Goal: Complete application form: Complete application form

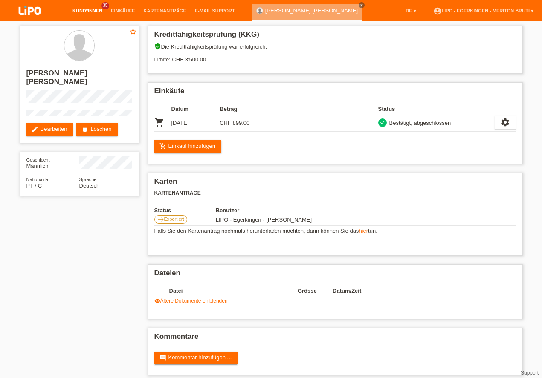
click at [92, 12] on link "Kund*innen" at bounding box center [87, 10] width 38 height 5
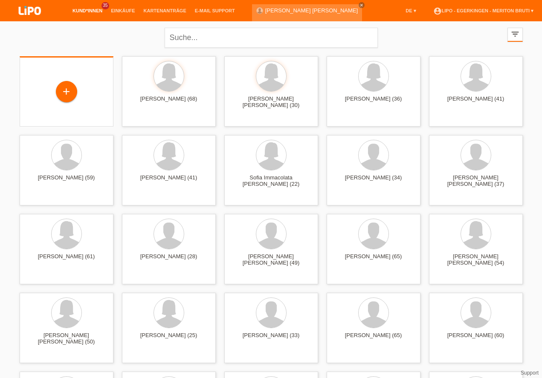
click at [38, 112] on div "+" at bounding box center [67, 91] width 94 height 70
click at [42, 110] on div "+" at bounding box center [67, 91] width 94 height 70
click at [44, 110] on div "+" at bounding box center [67, 91] width 94 height 70
click at [65, 94] on div "+" at bounding box center [66, 91] width 20 height 14
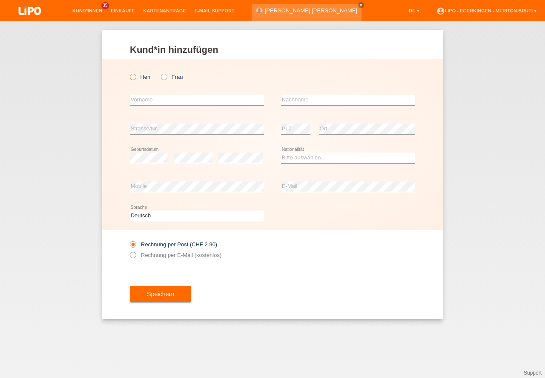
click at [129, 72] on icon at bounding box center [129, 72] width 0 height 0
click at [132, 76] on input "Herr" at bounding box center [133, 77] width 6 height 6
radio input "true"
click at [143, 99] on input "text" at bounding box center [197, 100] width 134 height 11
type input "[PERSON_NAME]"
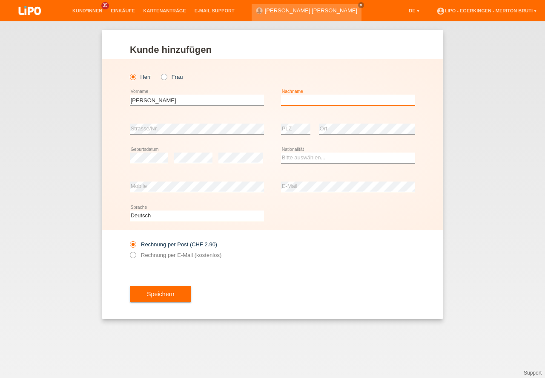
drag, startPoint x: 320, startPoint y: 98, endPoint x: 321, endPoint y: 105, distance: 6.9
click at [320, 99] on input "text" at bounding box center [348, 100] width 134 height 11
type input "Günes"
drag, startPoint x: 300, startPoint y: 156, endPoint x: 300, endPoint y: 161, distance: 5.1
click at [300, 156] on select "Bitte auswählen... Schweiz Deutschland Liechtenstein Österreich ------------ Af…" at bounding box center [348, 158] width 134 height 10
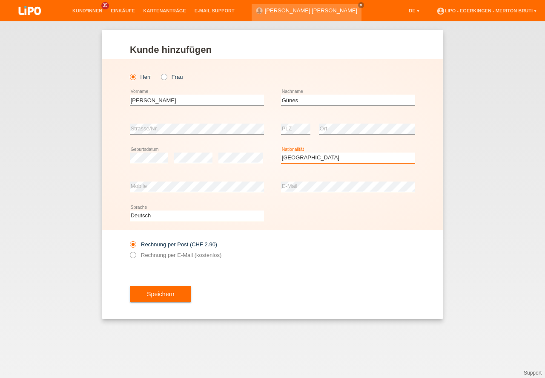
select select "TR"
click at [0, 0] on option "Türkei" at bounding box center [0, 0] width 0 height 0
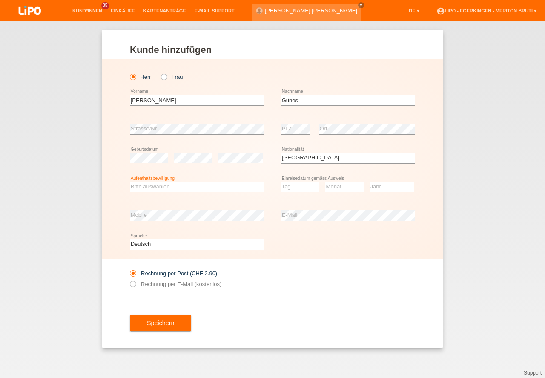
click at [168, 184] on select "Bitte auswählen... C B B - Flüchtlingsstatus Andere" at bounding box center [197, 187] width 134 height 10
drag, startPoint x: 156, startPoint y: 205, endPoint x: 196, endPoint y: 205, distance: 40.1
select select "C"
click at [0, 0] on option "C" at bounding box center [0, 0] width 0 height 0
click at [312, 189] on select "Tag 01 02 03 04 05 06 07 08 09 10 11" at bounding box center [300, 187] width 38 height 10
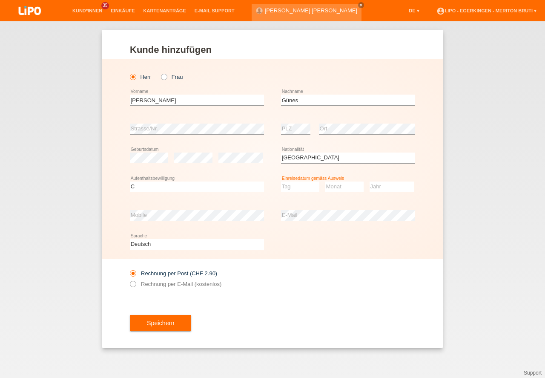
drag, startPoint x: 300, startPoint y: 204, endPoint x: 324, endPoint y: 199, distance: 24.2
select select "01"
click at [0, 0] on option "01" at bounding box center [0, 0] width 0 height 0
click at [339, 187] on select "Monat 01 02 03 04 05 06 07 08 09 10 11" at bounding box center [345, 187] width 38 height 10
select select "08"
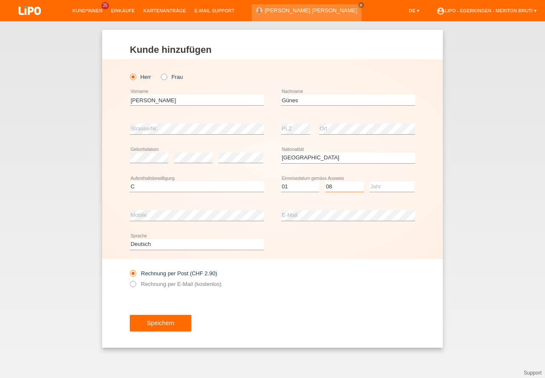
click at [0, 0] on option "08" at bounding box center [0, 0] width 0 height 0
click at [376, 188] on select "Jahr 2025 2024 2023 2022 2021 2020 2019 2018 2017 2016 2015 2014 2013 2012 2011…" at bounding box center [392, 187] width 45 height 10
select select "1972"
click at [0, 0] on option "1972" at bounding box center [0, 0] width 0 height 0
click at [180, 320] on button "Speichern" at bounding box center [160, 323] width 61 height 16
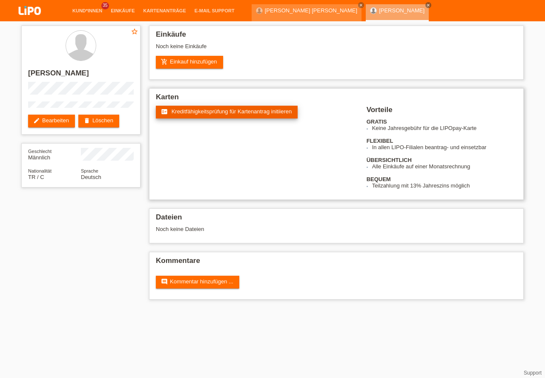
click at [257, 109] on span "Kreditfähigkeitsprüfung für Kartenantrag initiieren" at bounding box center [232, 111] width 121 height 6
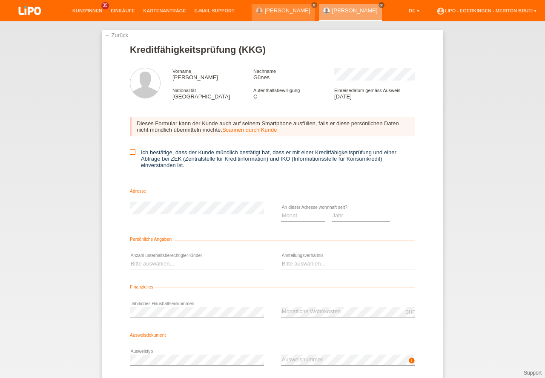
click at [132, 151] on icon at bounding box center [133, 152] width 6 height 6
click at [132, 151] on input "Ich bestätige, dass der Kunde mündlich bestätigt hat, dass er mit einer Kreditf…" at bounding box center [133, 152] width 6 height 6
checkbox input "true"
click at [337, 218] on select "Jahr 2025 2024 2023 2022 2021 2020 2019 2018 2017 2016 2015 2014 2013 2012 2011…" at bounding box center [361, 216] width 59 height 10
select select "2020"
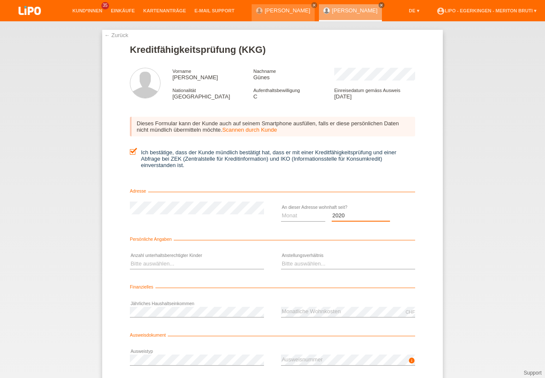
click at [0, 0] on option "2020" at bounding box center [0, 0] width 0 height 0
click at [304, 216] on select "Monat 01 02 03 04 05 06 07 08 09 10" at bounding box center [303, 216] width 44 height 10
select select "02"
click at [0, 0] on option "02" at bounding box center [0, 0] width 0 height 0
click at [168, 265] on select "Bitte auswählen... 0 1 2 3 4 5 6 7 8 9" at bounding box center [197, 264] width 134 height 10
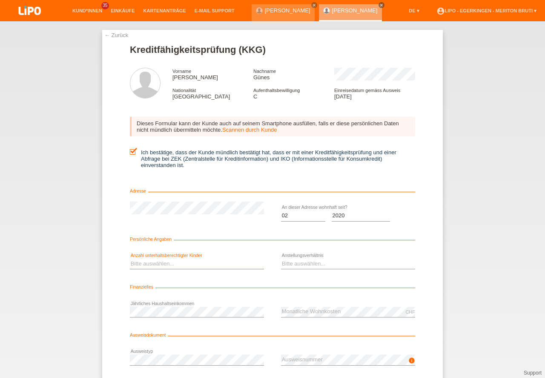
select select "0"
click at [0, 0] on option "0" at bounding box center [0, 0] width 0 height 0
click at [331, 264] on select "Bitte auswählen... Unbefristet Befristet Lehrling/Student Pensioniert Nicht arb…" at bounding box center [348, 264] width 134 height 10
select select "RETIRED"
click at [0, 0] on option "Pensioniert" at bounding box center [0, 0] width 0 height 0
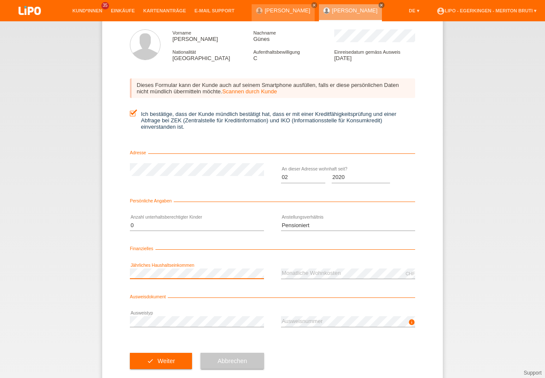
scroll to position [56, 0]
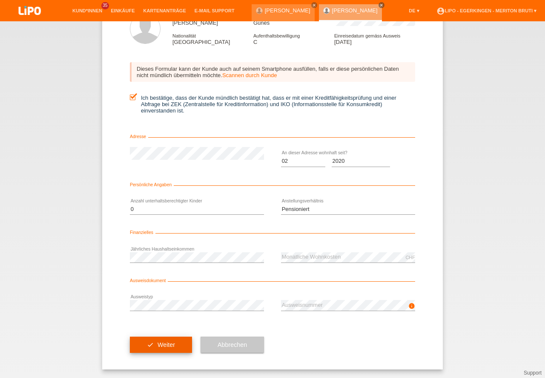
click at [181, 346] on button "check Weiter" at bounding box center [161, 345] width 62 height 16
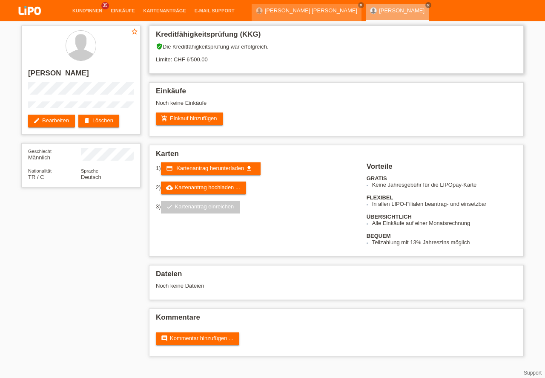
drag, startPoint x: 188, startPoint y: 57, endPoint x: 205, endPoint y: 62, distance: 17.4
click at [205, 62] on div "verified_user Die Kreditfähigkeitsprüfung war erfolgreich. Limite: CHF 6'500.00" at bounding box center [336, 56] width 361 height 26
click at [239, 61] on div "verified_user Die Kreditfähigkeitsprüfung war erfolgreich. Limite: CHF 6'500.00" at bounding box center [336, 56] width 361 height 26
click at [225, 173] on link "credit_card Kartenantrag herunterladen get_app" at bounding box center [211, 168] width 100 height 13
click at [509, 29] on link "account_circle LIPO - Egerkingen - Meriton Bruti ▾" at bounding box center [487, 31] width 109 height 5
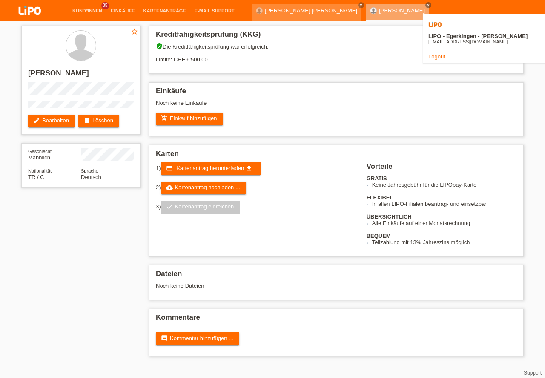
click at [435, 53] on link "Logout" at bounding box center [437, 56] width 17 height 6
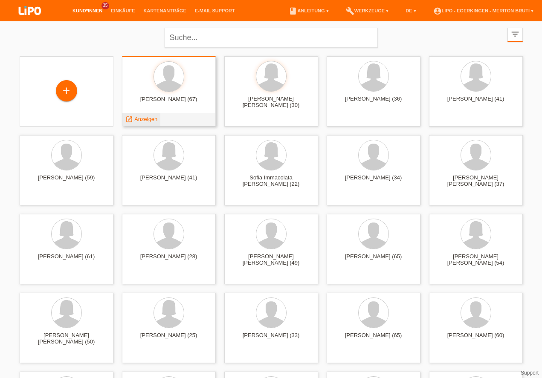
click at [141, 121] on span "Anzeigen" at bounding box center [145, 119] width 23 height 6
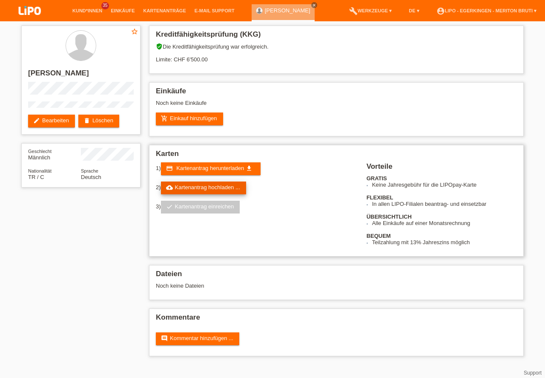
click at [211, 187] on link "cloud_upload Kartenantrag hochladen ..." at bounding box center [203, 188] width 85 height 13
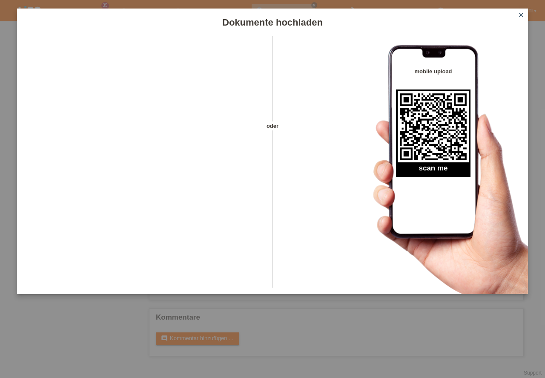
click at [519, 15] on icon "close" at bounding box center [521, 15] width 7 height 7
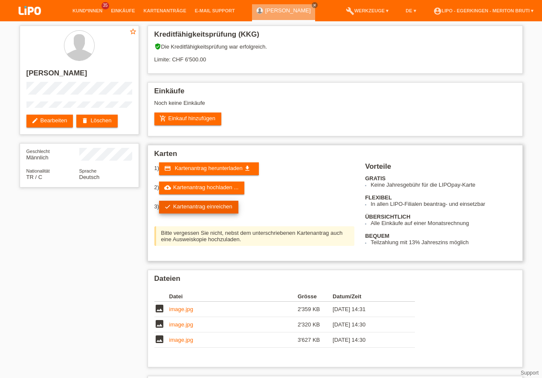
click at [228, 209] on link "check Kartenantrag einreichen" at bounding box center [198, 207] width 79 height 13
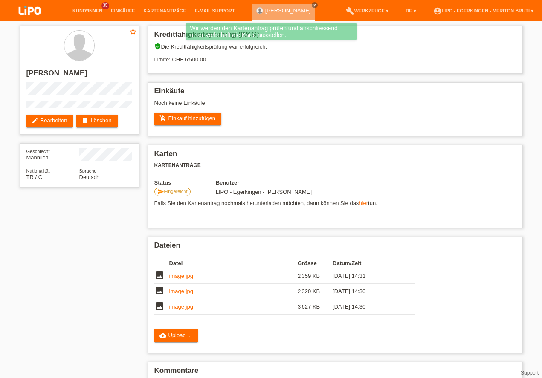
click at [515, 11] on link "account_circle LIPO - Egerkingen - Meriton Bruti ▾" at bounding box center [483, 10] width 109 height 5
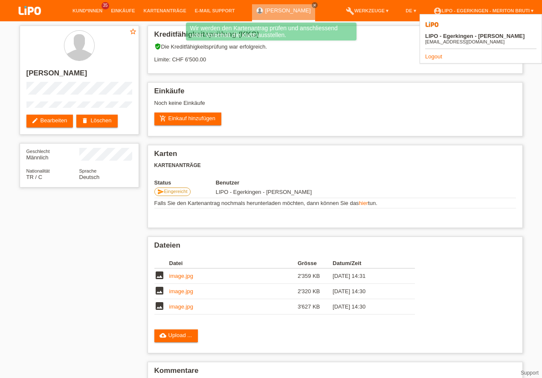
click at [433, 53] on link "Logout" at bounding box center [433, 56] width 17 height 6
